Goal: Find specific page/section: Find specific page/section

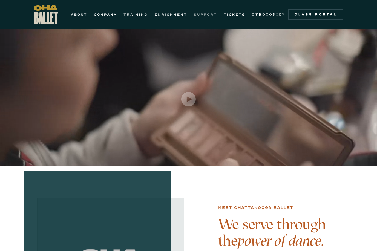
click at [206, 16] on link "SUPPORT" at bounding box center [205, 14] width 23 height 7
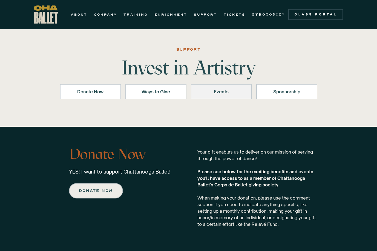
click at [216, 96] on link "Events" at bounding box center [221, 91] width 61 height 15
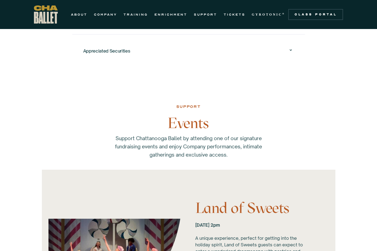
scroll to position [774, 0]
